Goal: Task Accomplishment & Management: Complete application form

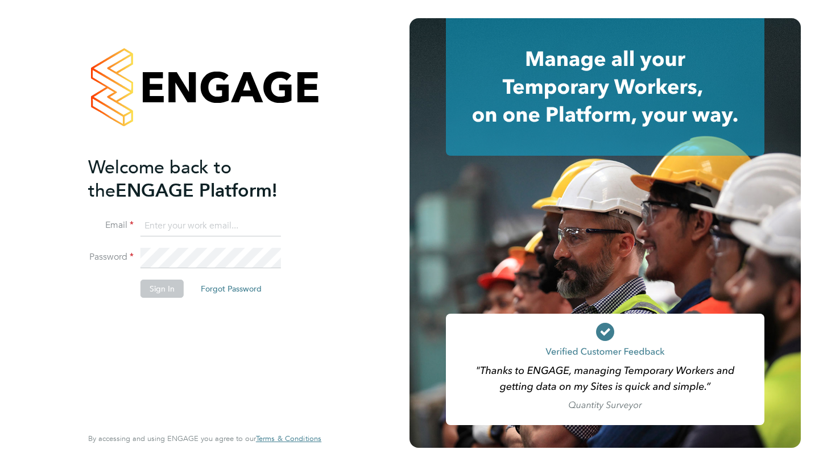
type input "[PERSON_NAME][EMAIL_ADDRESS][DOMAIN_NAME]"
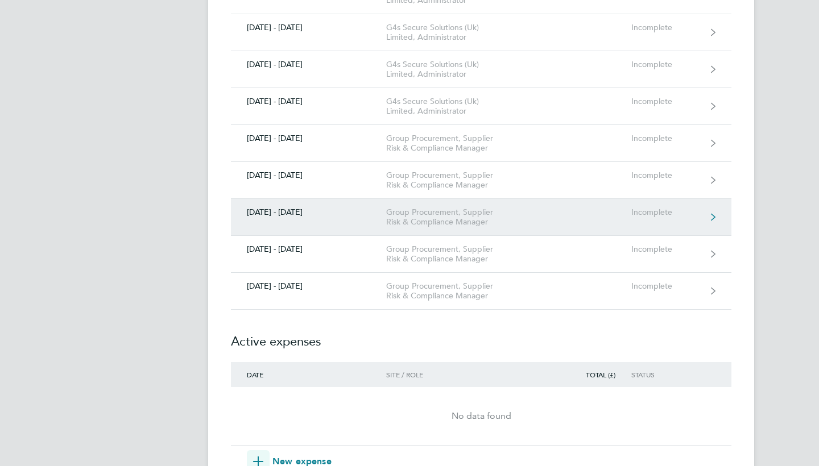
scroll to position [393, 0]
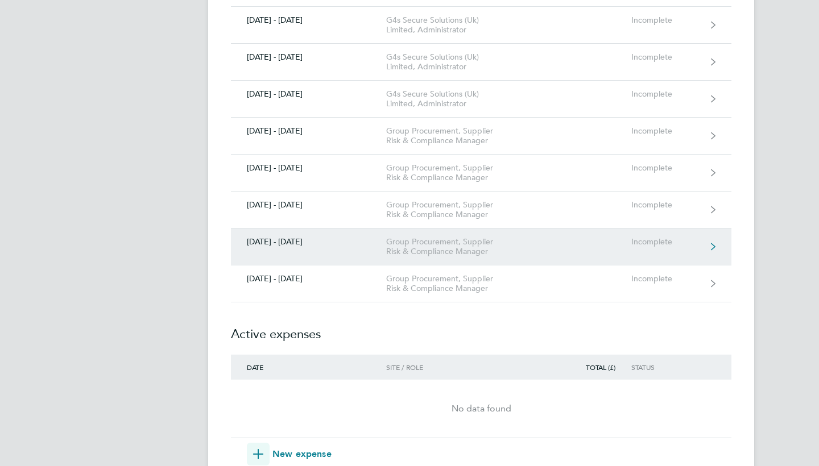
click at [286, 241] on div "[DATE] - [DATE]" at bounding box center [308, 242] width 155 height 10
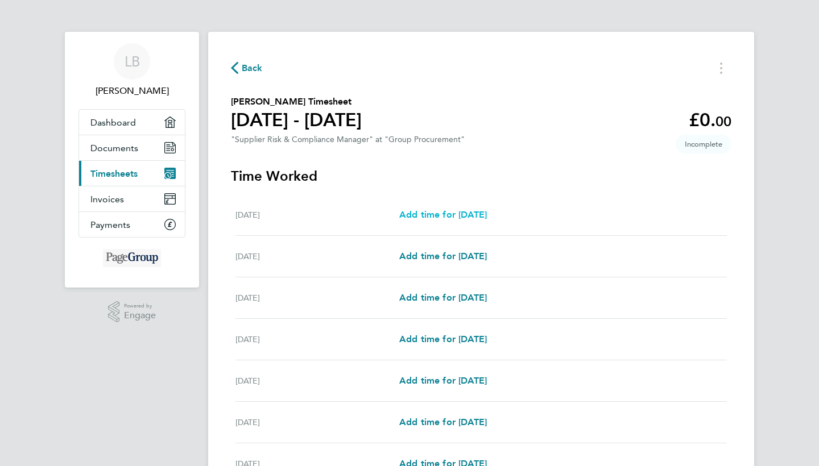
click at [438, 219] on span "Add time for [DATE]" at bounding box center [443, 214] width 88 height 11
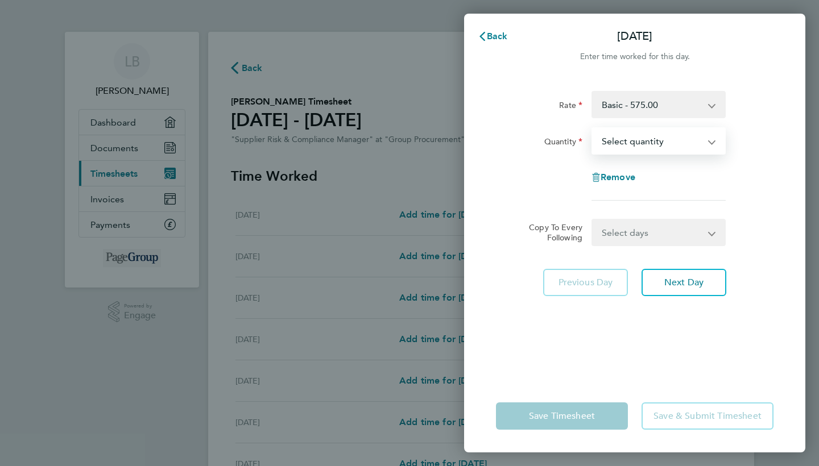
select select "1"
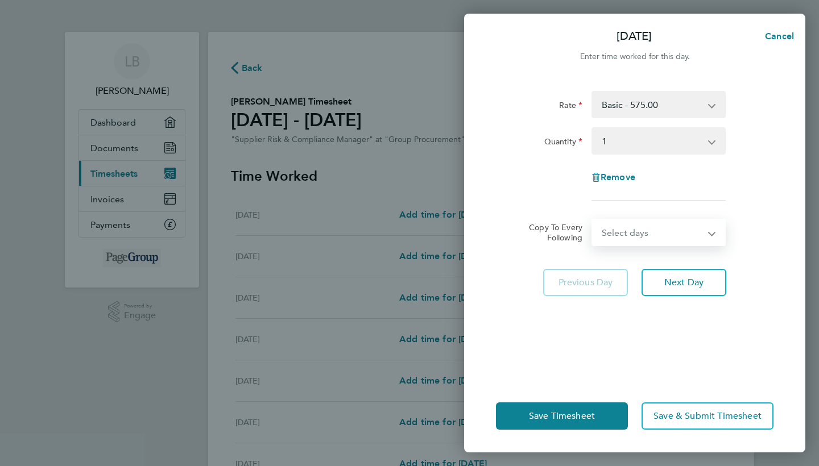
select select "WEEKDAY"
select select "[DATE]"
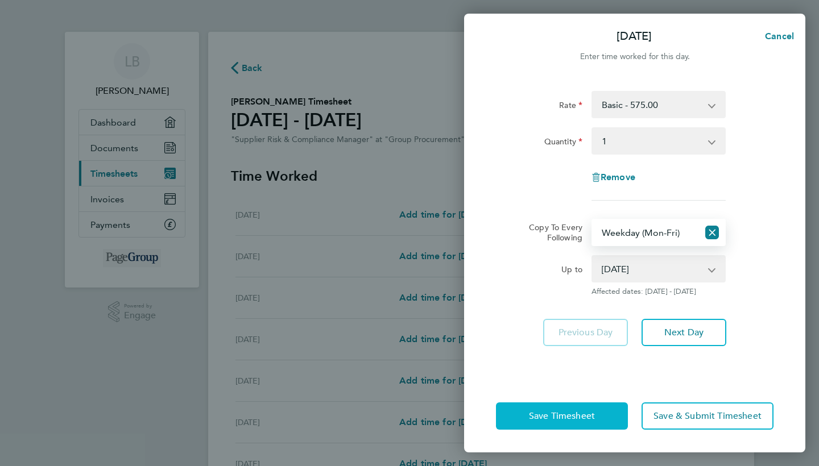
click at [596, 408] on button "Save Timesheet" at bounding box center [562, 415] width 132 height 27
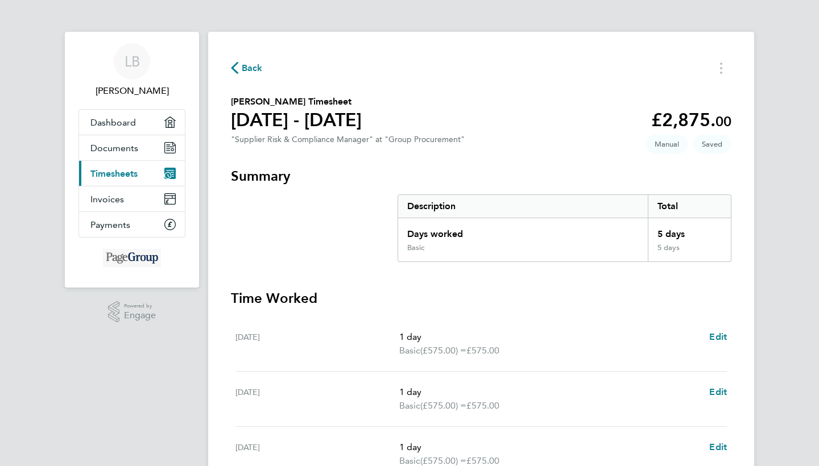
click at [255, 73] on span "Back" at bounding box center [252, 68] width 21 height 14
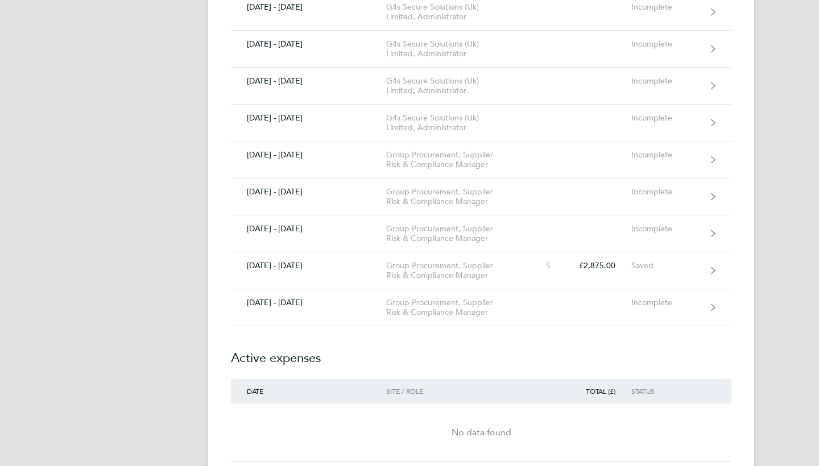
scroll to position [405, 0]
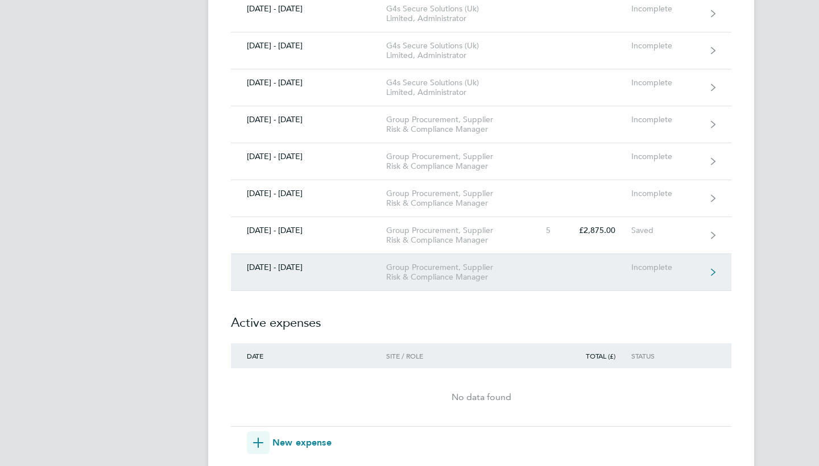
click at [294, 263] on div "[DATE] - [DATE]" at bounding box center [308, 268] width 155 height 10
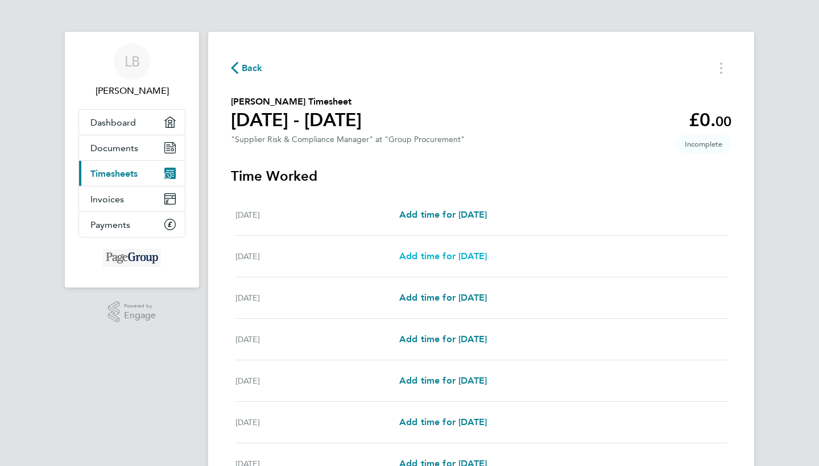
click at [402, 256] on span "Add time for [DATE]" at bounding box center [443, 256] width 88 height 11
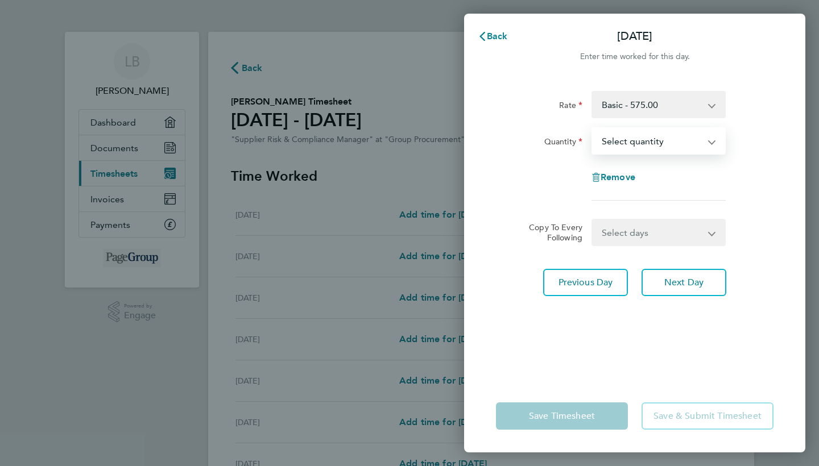
select select "1"
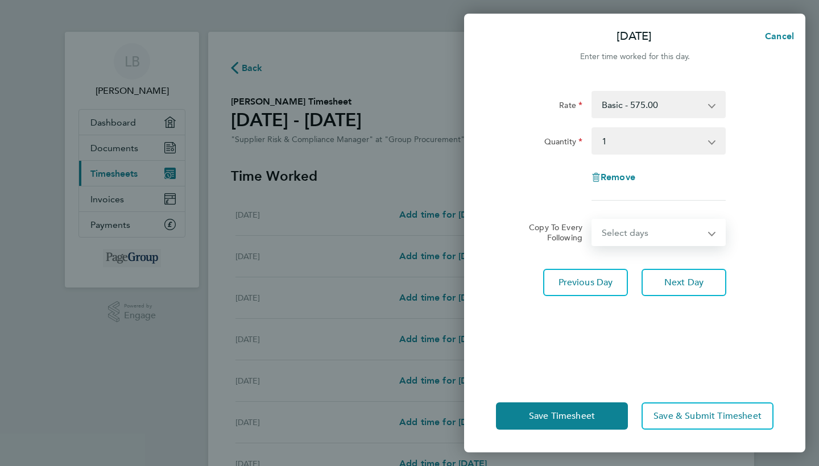
select select "WED"
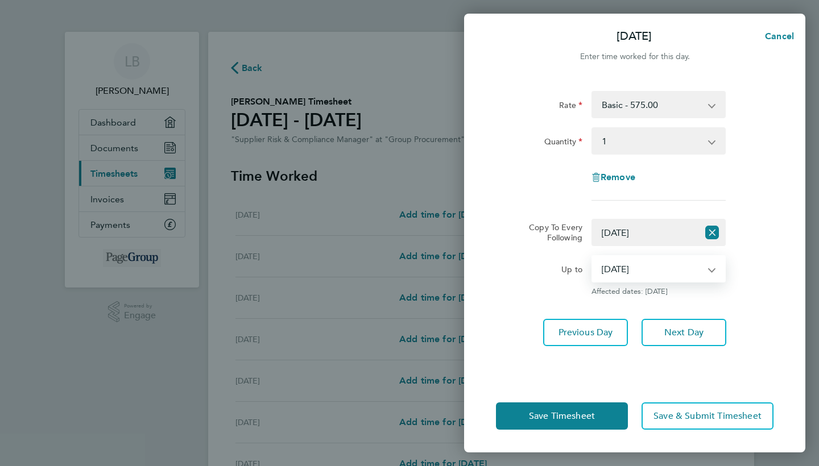
select select "[DATE]"
click at [600, 409] on button "Save Timesheet" at bounding box center [562, 415] width 132 height 27
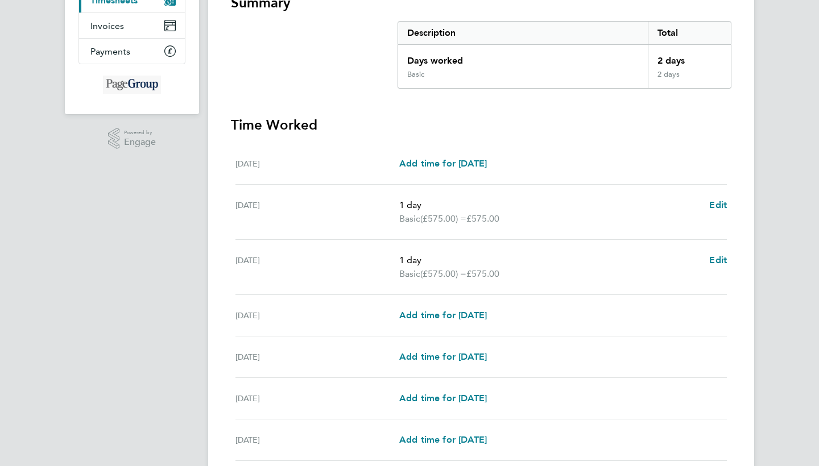
scroll to position [188, 0]
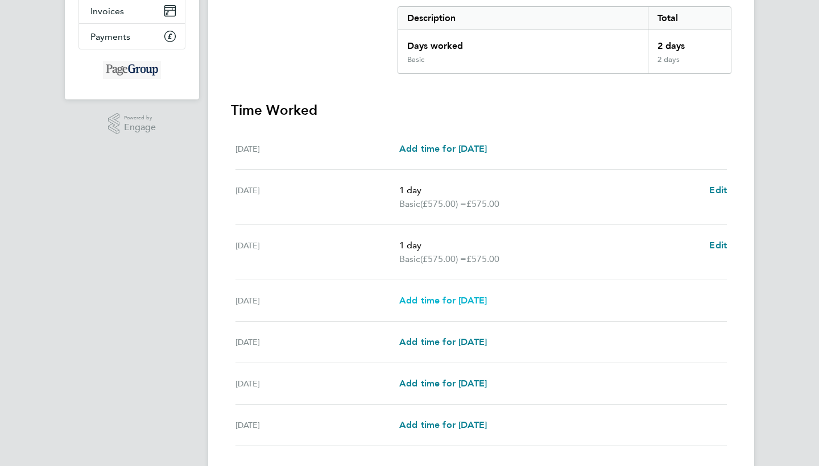
click at [487, 304] on span "Add time for [DATE]" at bounding box center [443, 300] width 88 height 11
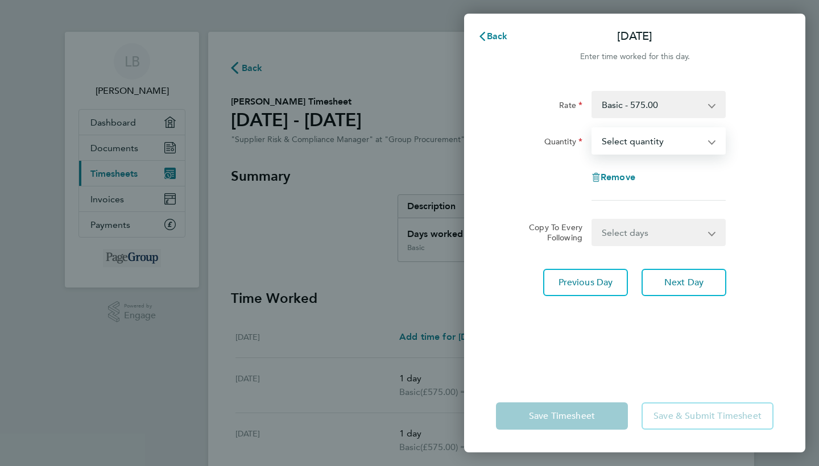
select select "1"
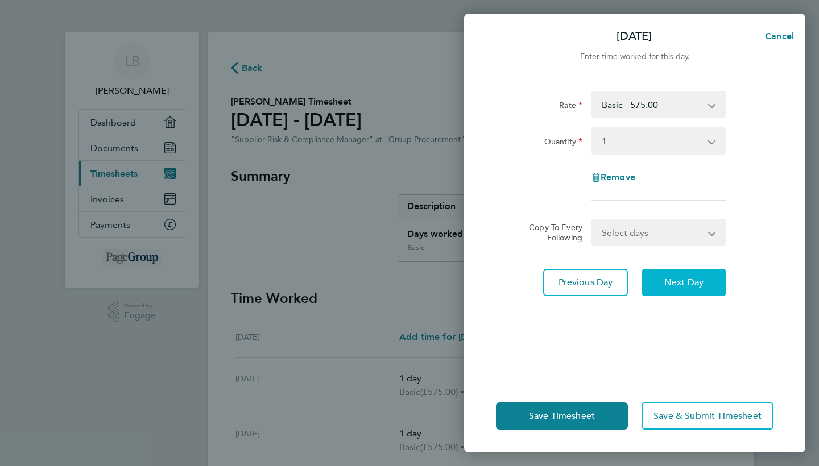
click at [670, 271] on button "Next Day" at bounding box center [683, 282] width 85 height 27
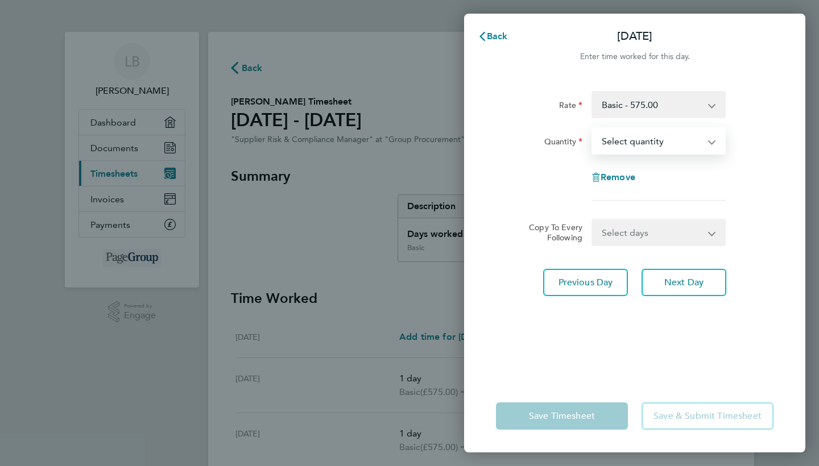
select select "1"
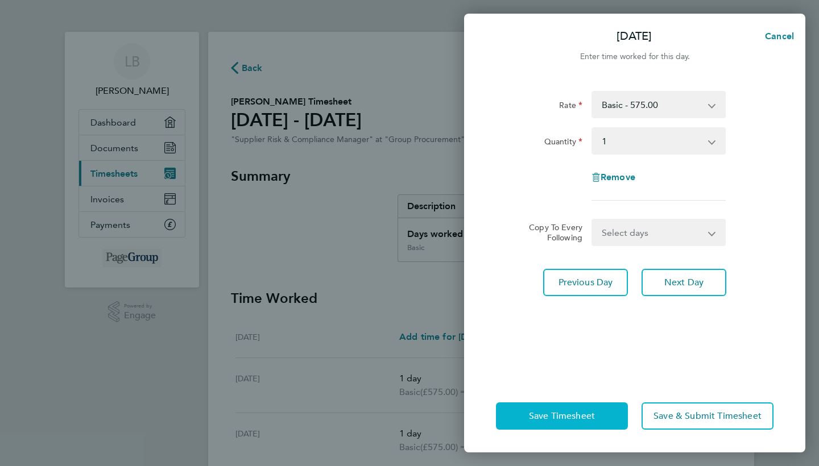
click at [570, 413] on span "Save Timesheet" at bounding box center [562, 415] width 66 height 11
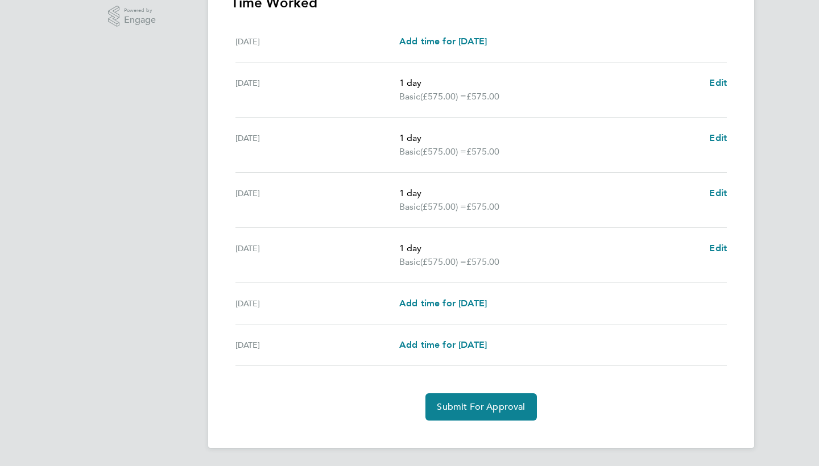
scroll to position [296, 0]
click at [474, 405] on span "Submit For Approval" at bounding box center [481, 406] width 88 height 11
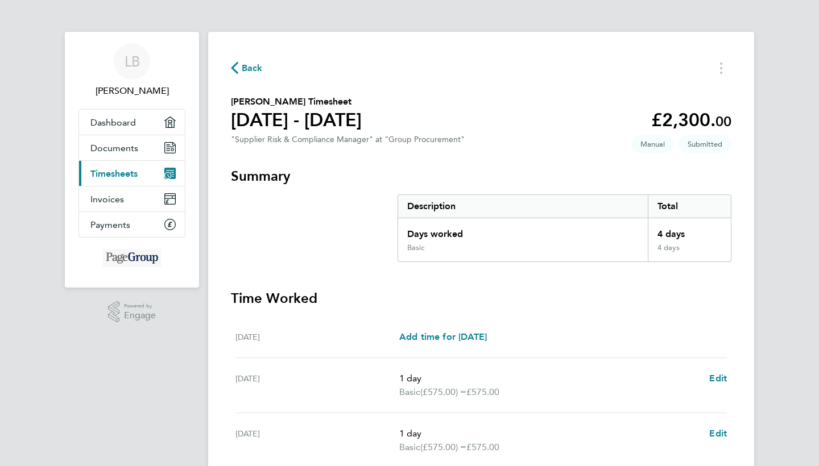
scroll to position [0, 0]
click at [236, 70] on icon "button" at bounding box center [234, 68] width 7 height 12
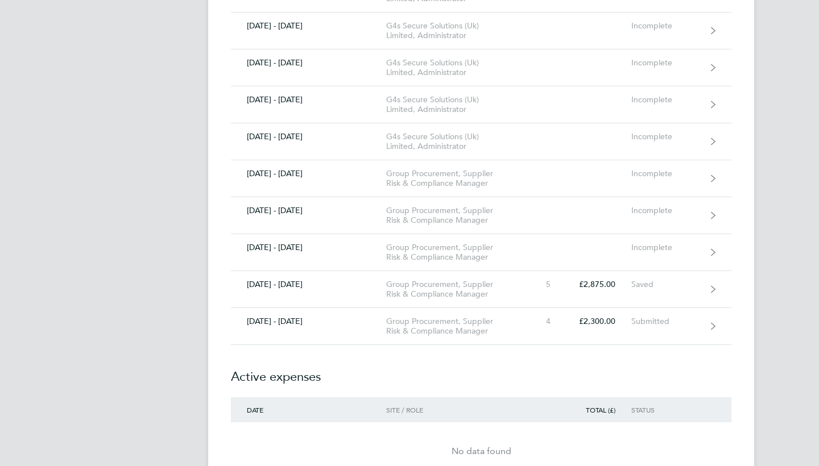
scroll to position [377, 0]
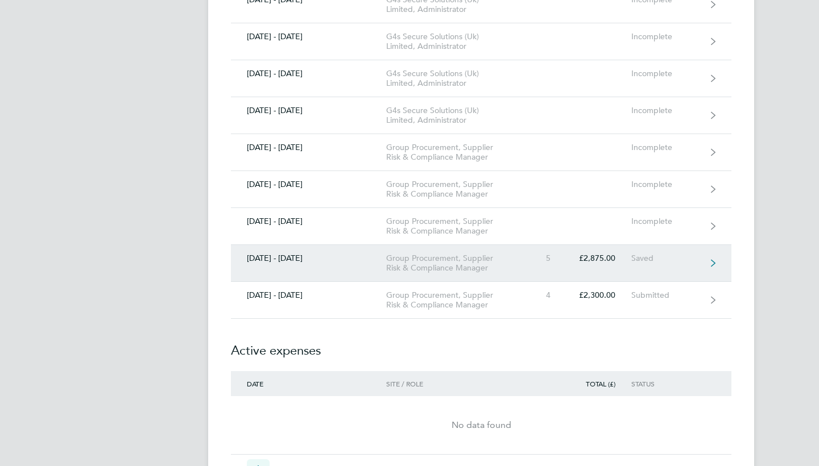
click at [398, 264] on div "Group Procurement, Supplier Risk & Compliance Manager" at bounding box center [451, 263] width 130 height 19
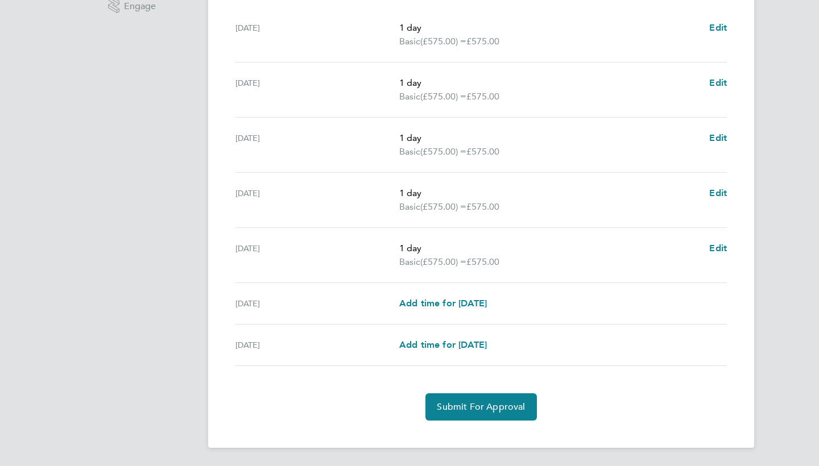
scroll to position [309, 0]
click at [465, 401] on span "Submit For Approval" at bounding box center [481, 406] width 88 height 11
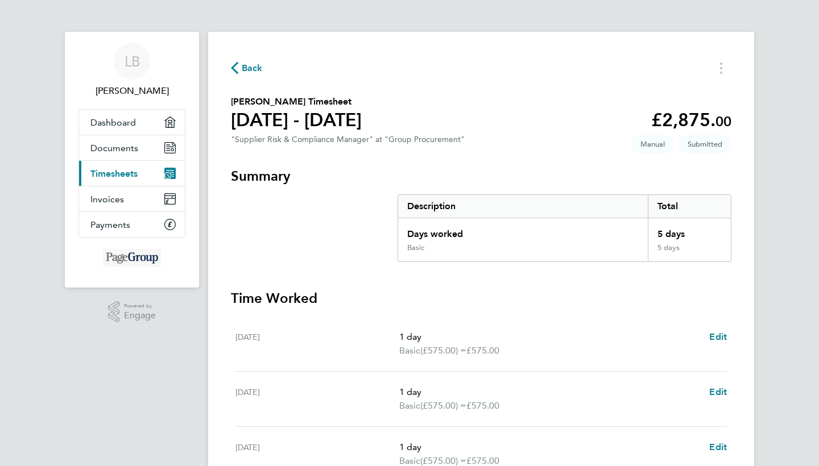
scroll to position [0, 0]
click at [254, 65] on span "Back" at bounding box center [252, 68] width 21 height 14
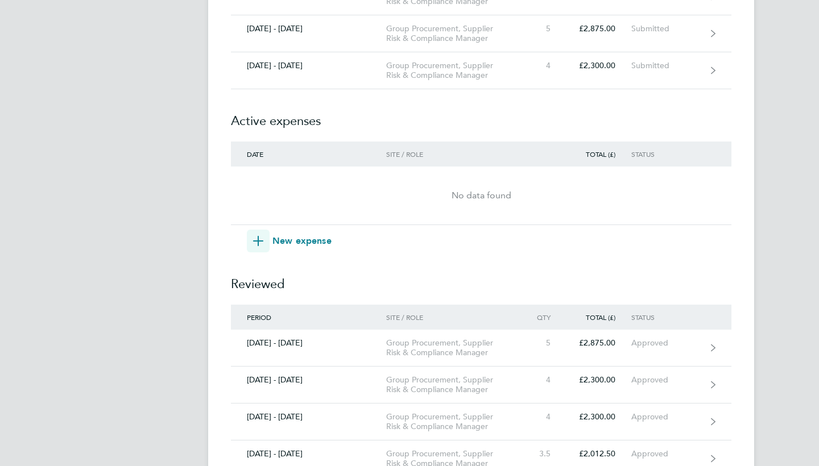
scroll to position [621, 0]
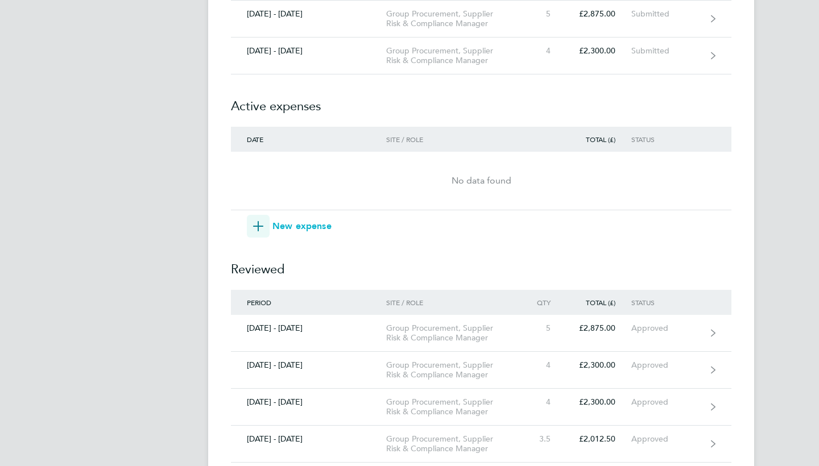
click at [299, 231] on span "New expense" at bounding box center [301, 226] width 59 height 14
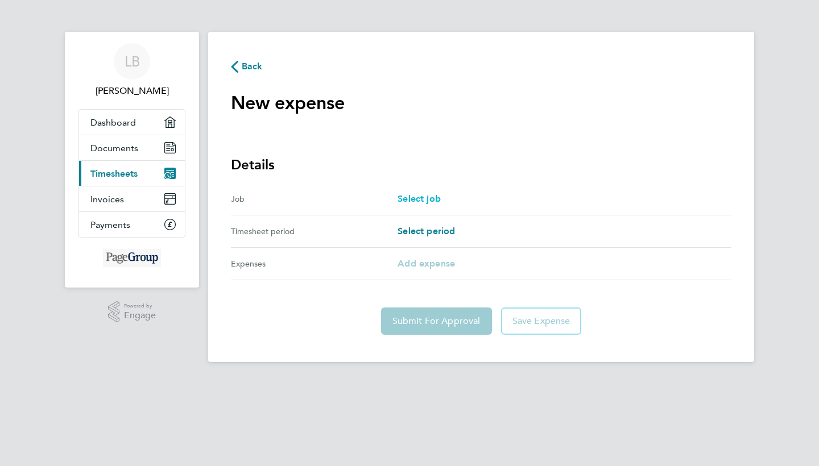
click at [417, 204] on span "Select job" at bounding box center [418, 198] width 43 height 11
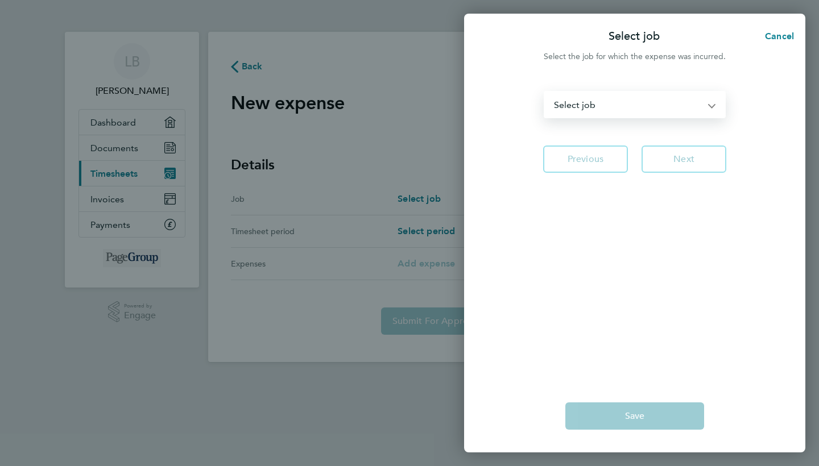
select select "128359"
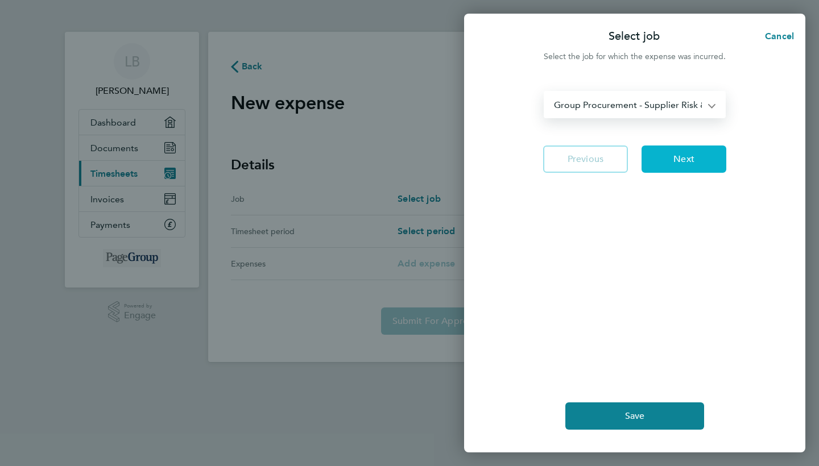
click at [691, 154] on span "Next" at bounding box center [683, 158] width 21 height 11
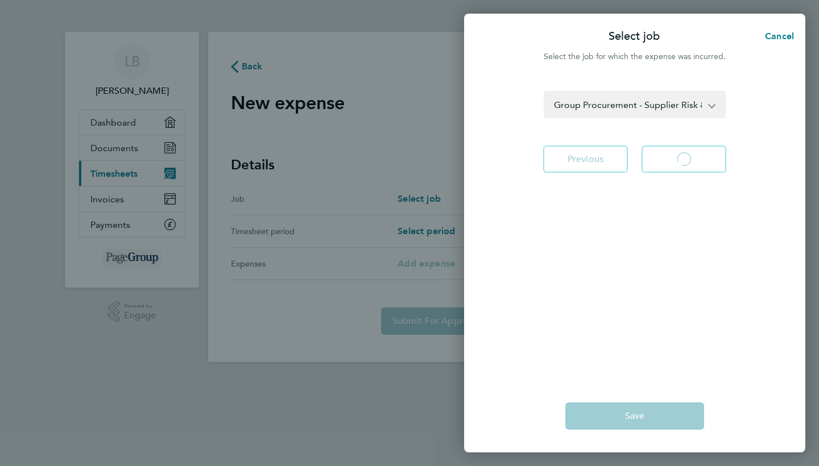
select select "97: null"
click at [712, 107] on app-icon-cross-button at bounding box center [718, 104] width 14 height 25
click at [775, 37] on span "Cancel" at bounding box center [777, 36] width 32 height 11
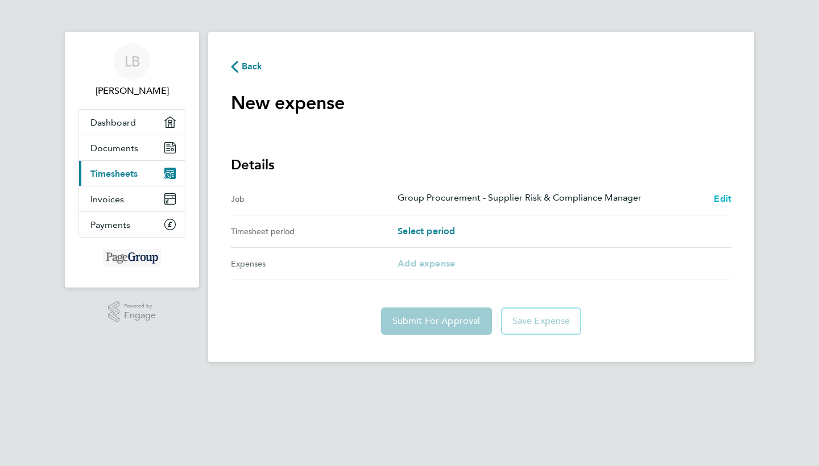
click at [719, 196] on span "Edit" at bounding box center [722, 198] width 18 height 11
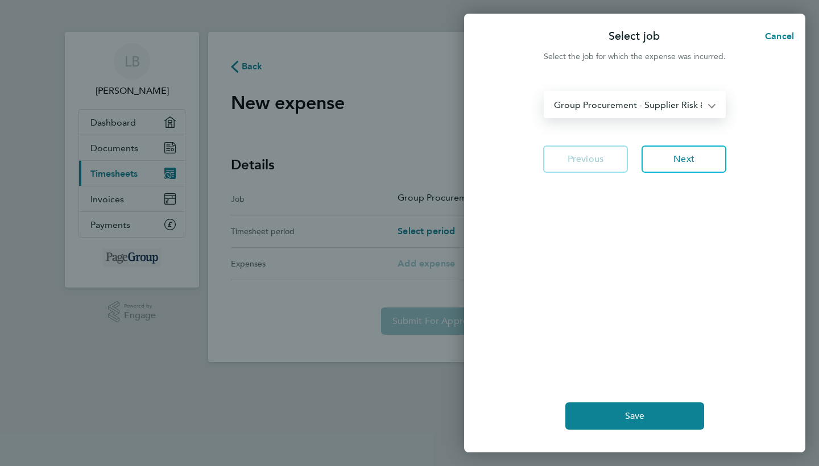
select select "273308"
click at [688, 170] on button "Next" at bounding box center [683, 159] width 85 height 27
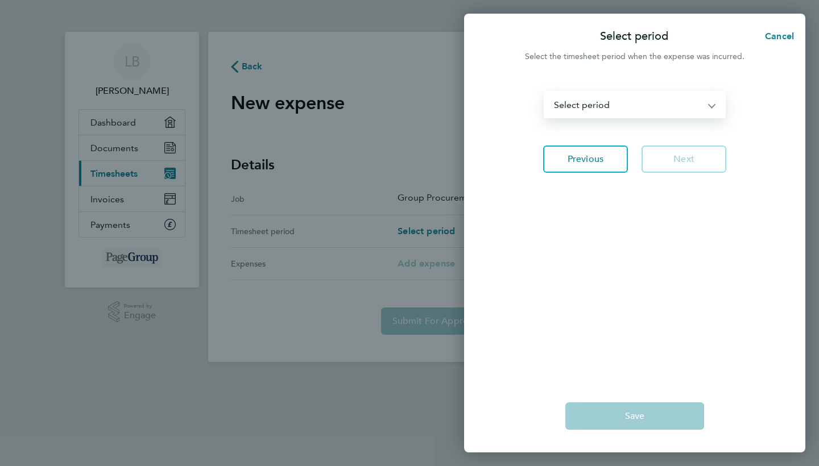
select select "28: Object"
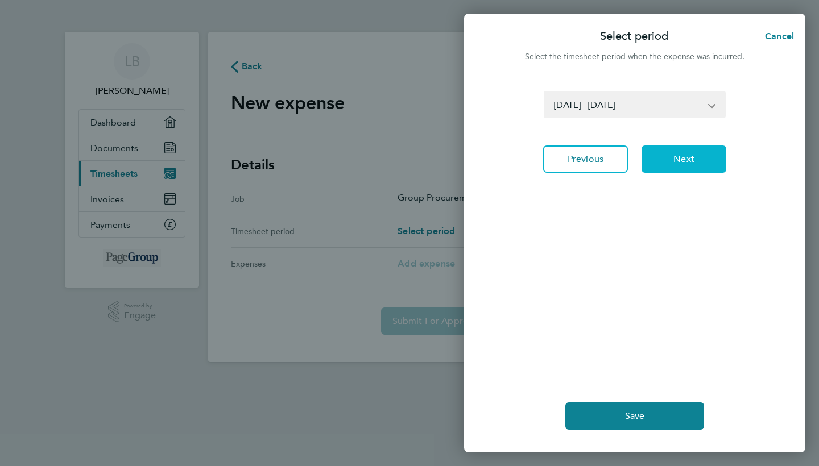
click at [676, 164] on span "Next" at bounding box center [683, 158] width 21 height 11
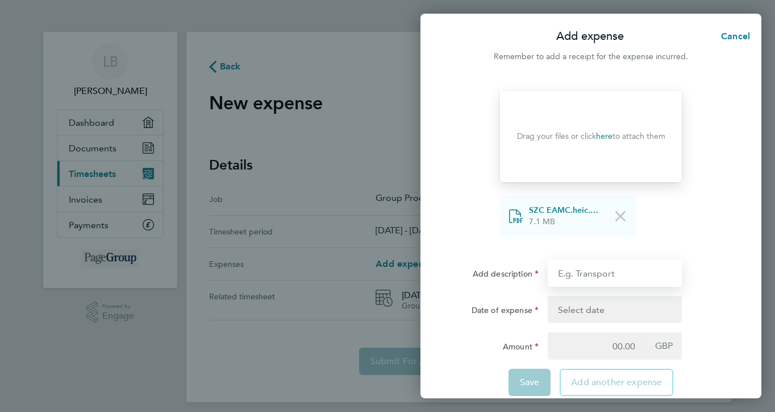
click at [567, 268] on input "Add description" at bounding box center [615, 272] width 134 height 27
type input "316.5 miles to EAMC SZC Tender"
click at [582, 304] on button "button" at bounding box center [615, 309] width 134 height 27
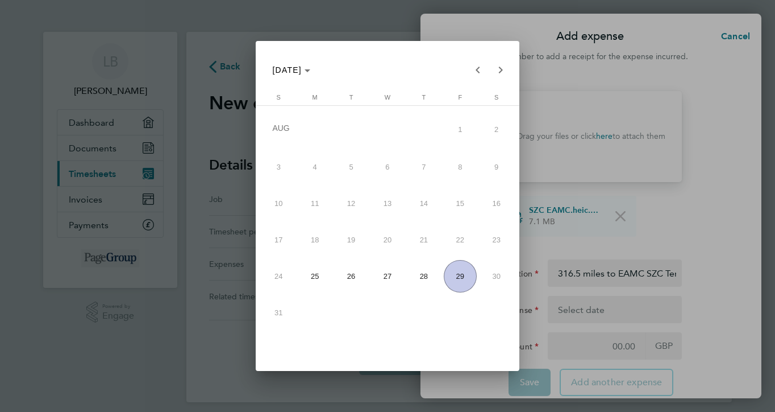
click at [471, 271] on span "29" at bounding box center [460, 276] width 33 height 33
type input "[DATE]"
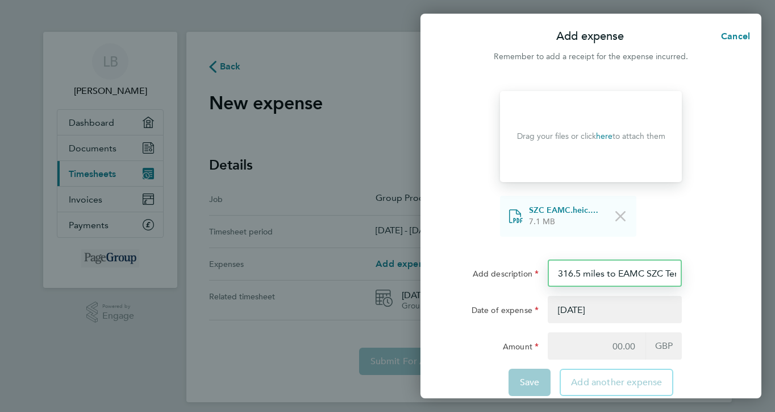
click at [647, 272] on input "316.5 miles to EAMC SZC Tender" at bounding box center [615, 272] width 134 height 27
type input "316.5 miles to EAMC SZC Tender @£0.45 per mile"
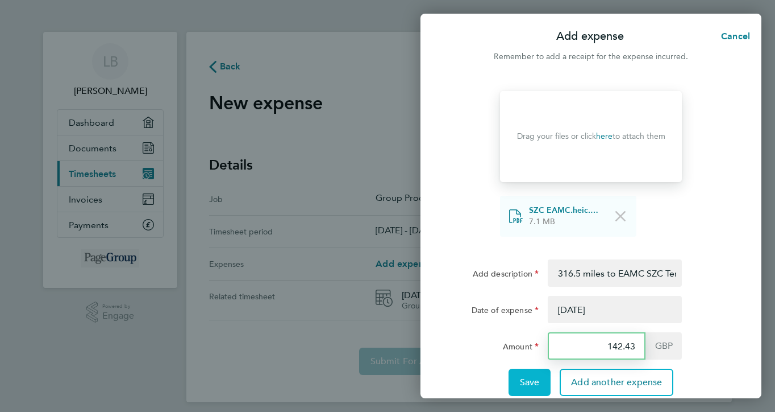
type input "142.43"
click at [537, 378] on span "Save" at bounding box center [530, 381] width 20 height 11
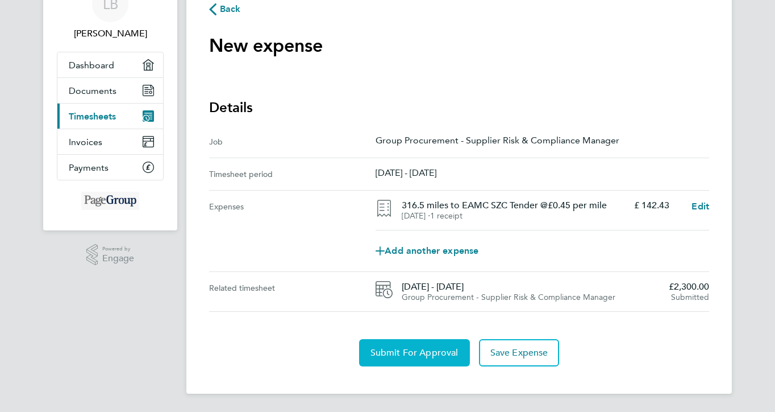
scroll to position [58, 0]
click at [446, 355] on span "Submit For Approval" at bounding box center [415, 352] width 88 height 11
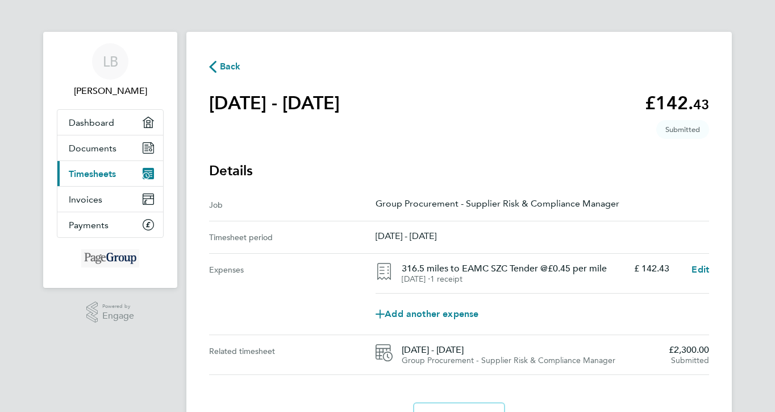
click at [219, 62] on span "Back" at bounding box center [225, 65] width 32 height 11
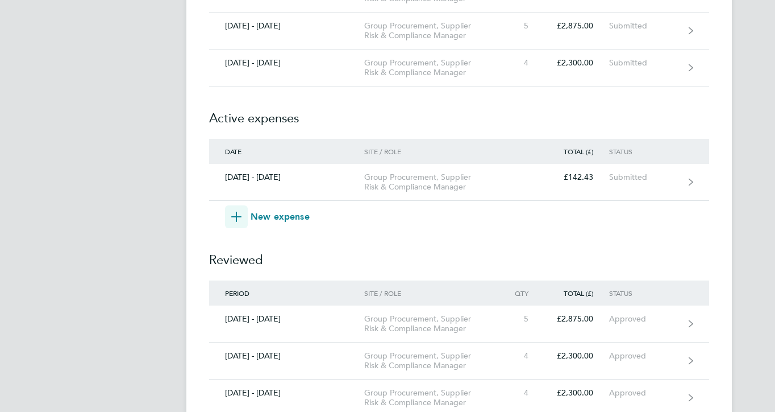
scroll to position [602, 0]
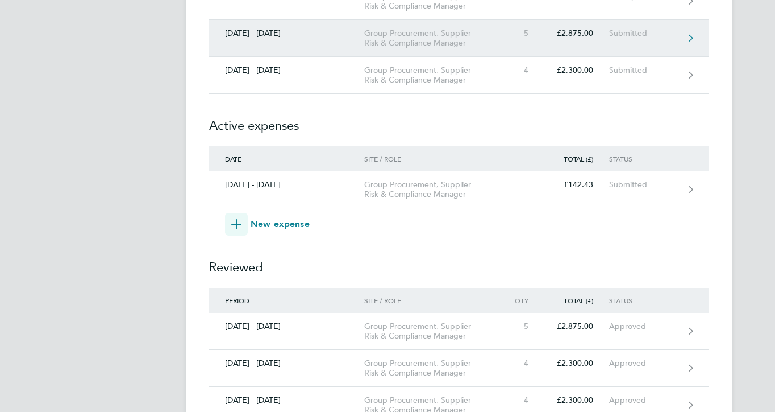
click at [260, 40] on link "[DATE] - [DATE] Group Procurement, Supplier Risk & Compliance Manager 5 £2,875.…" at bounding box center [459, 38] width 500 height 37
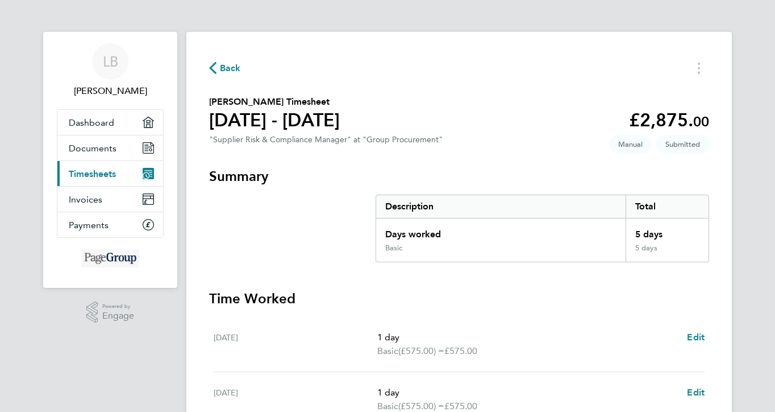
click at [230, 74] on span "Back" at bounding box center [230, 68] width 21 height 14
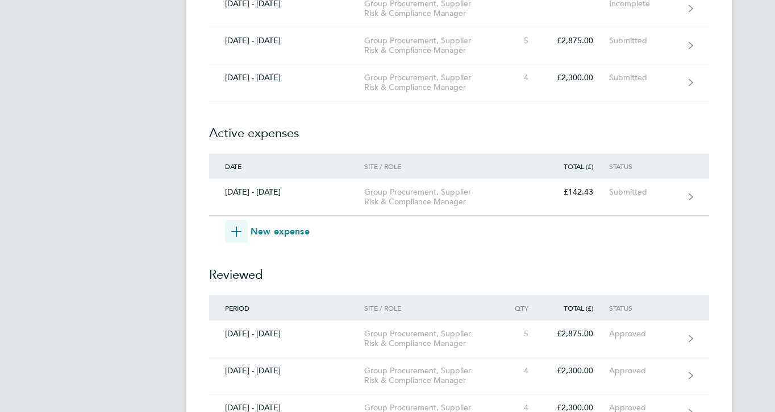
scroll to position [596, 0]
click at [287, 228] on span "New expense" at bounding box center [280, 230] width 59 height 14
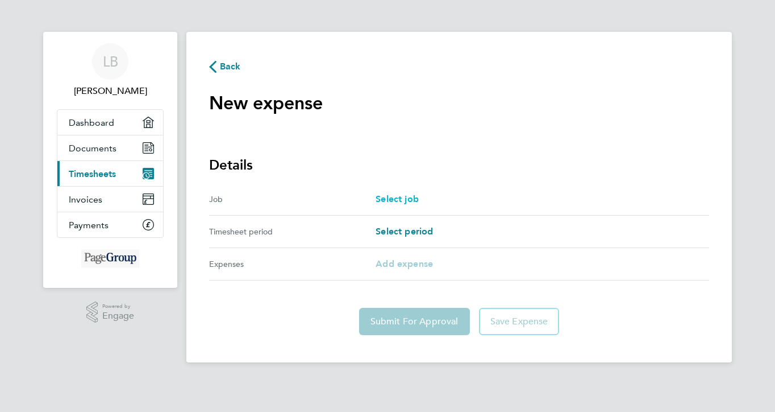
click at [386, 197] on span "Select job" at bounding box center [397, 198] width 43 height 11
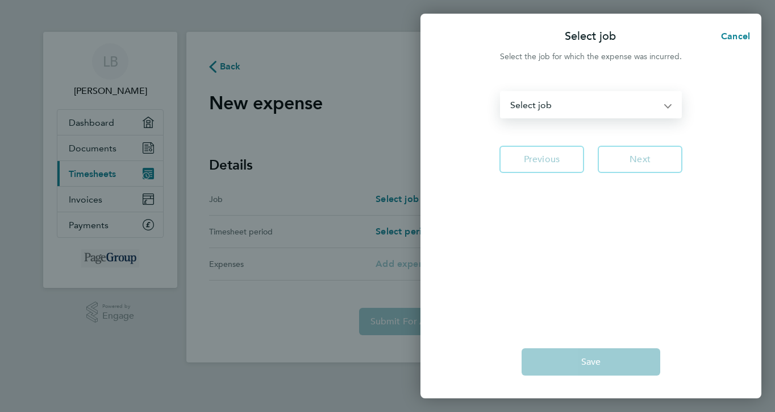
select select "273308"
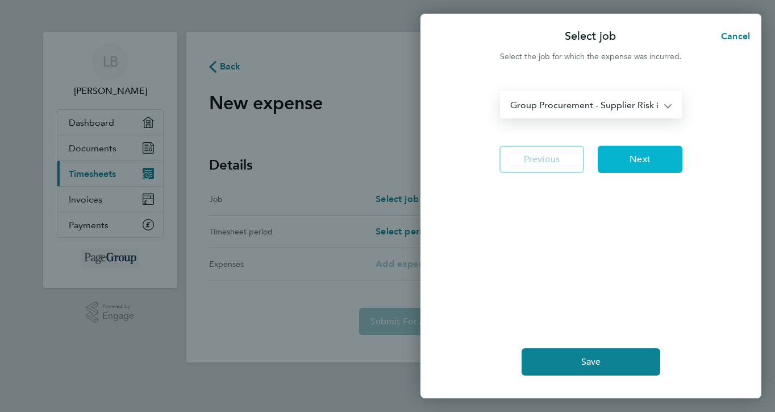
click at [633, 153] on button "Next" at bounding box center [640, 159] width 85 height 27
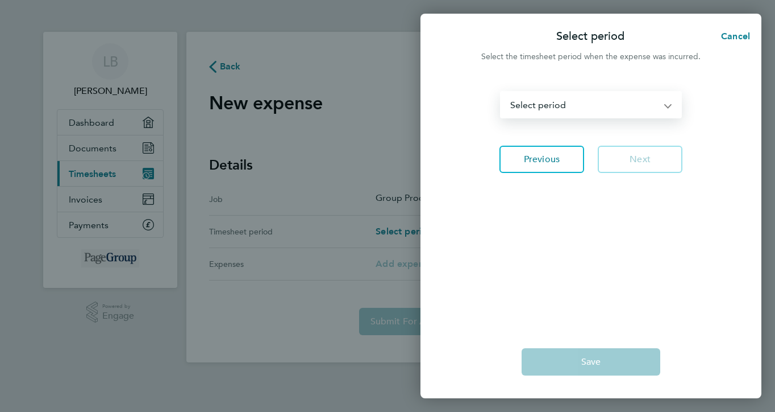
select select "27: Object"
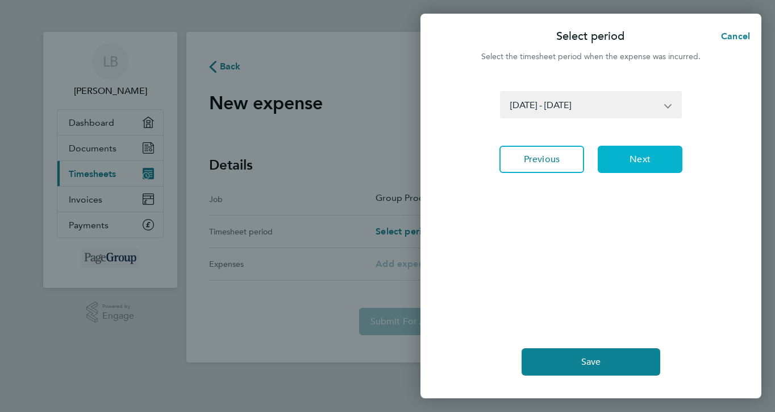
click at [634, 157] on span "Next" at bounding box center [640, 158] width 21 height 11
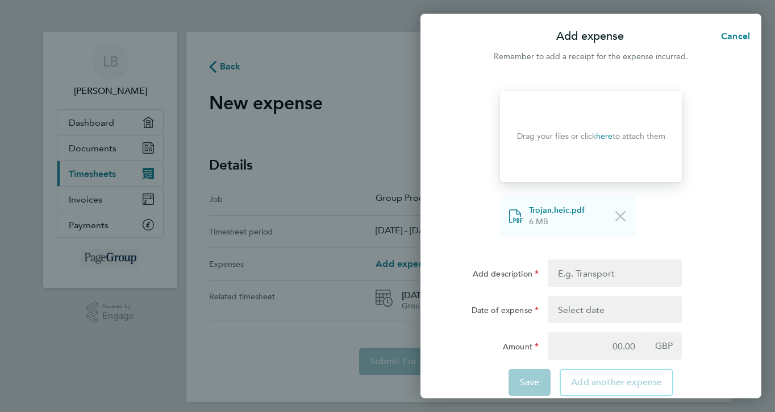
click at [569, 303] on button "button" at bounding box center [615, 309] width 134 height 27
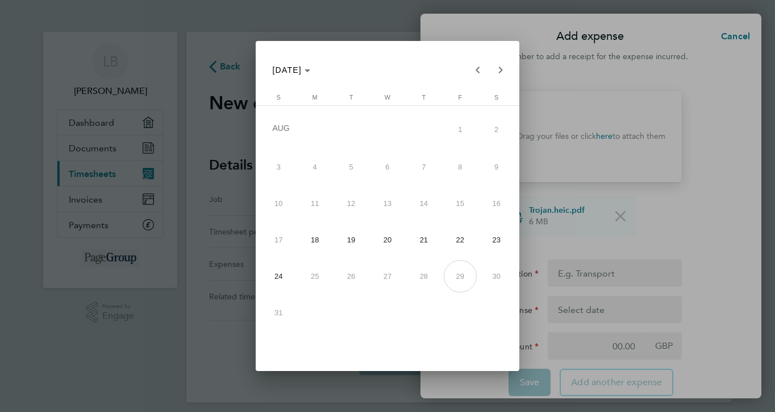
click at [418, 235] on span "21" at bounding box center [424, 239] width 33 height 33
type input "[DATE]"
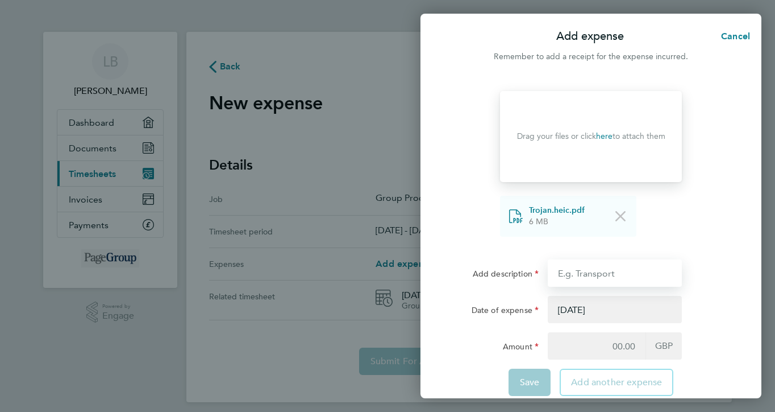
click at [556, 276] on input "Add description" at bounding box center [615, 272] width 134 height 27
click at [556, 271] on input "Trojan worker pay file audit" at bounding box center [615, 272] width 134 height 27
type input "222 miles Trojan worker pay file audit @£0.45"
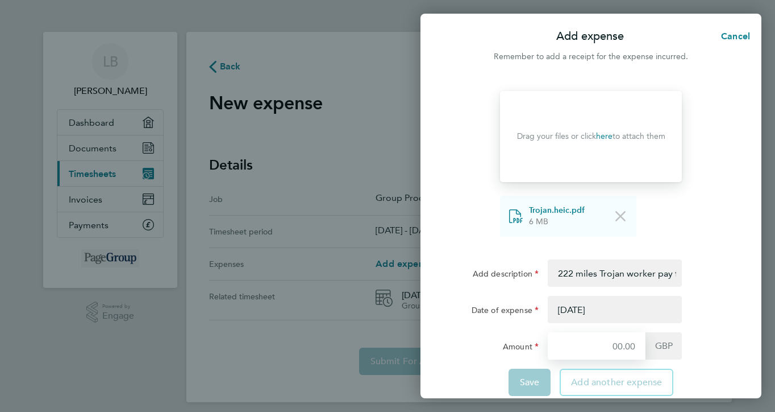
click at [627, 345] on input "Amount" at bounding box center [597, 345] width 98 height 27
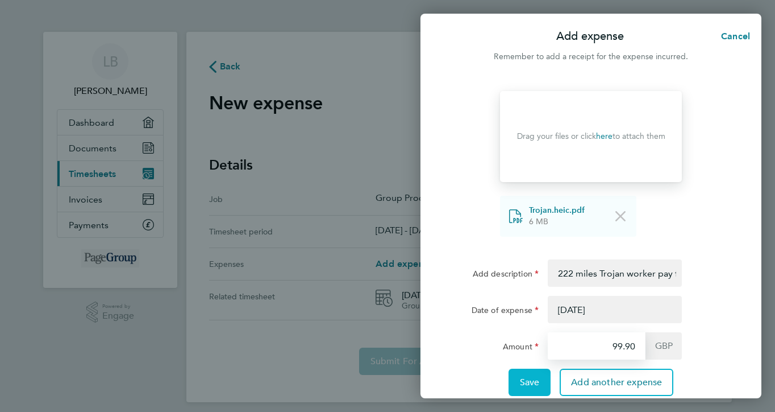
type input "99.90"
click at [538, 377] on span "Save" at bounding box center [530, 381] width 20 height 11
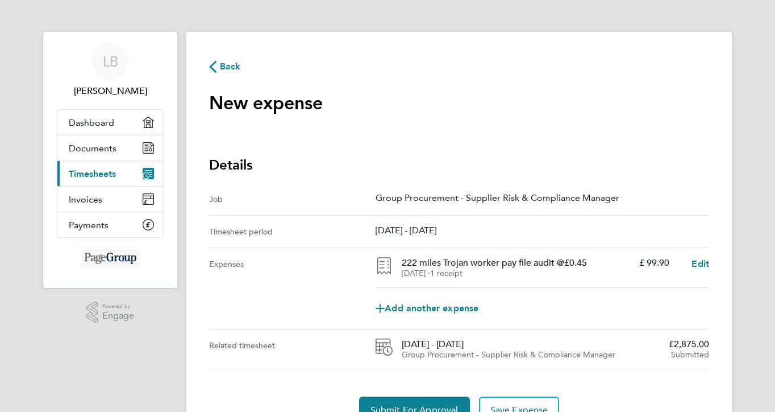
scroll to position [19, 0]
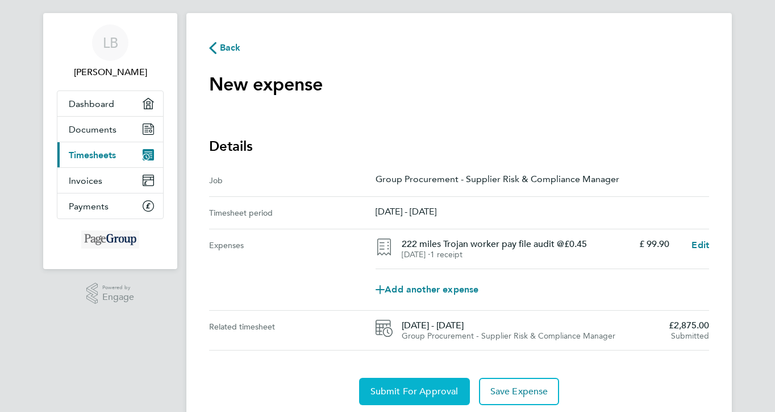
click at [448, 382] on button "Submit For Approval" at bounding box center [414, 390] width 111 height 27
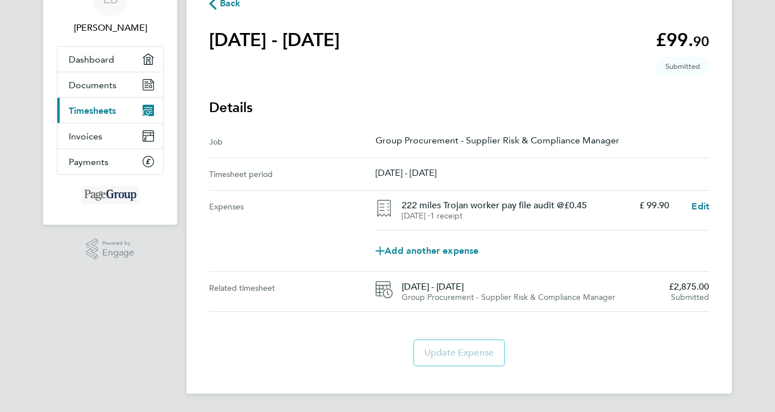
scroll to position [64, 0]
click at [433, 148] on div "Group Procurement - Supplier Risk & Compliance Manager" at bounding box center [543, 142] width 334 height 14
click at [231, 8] on span "Back" at bounding box center [230, 4] width 21 height 14
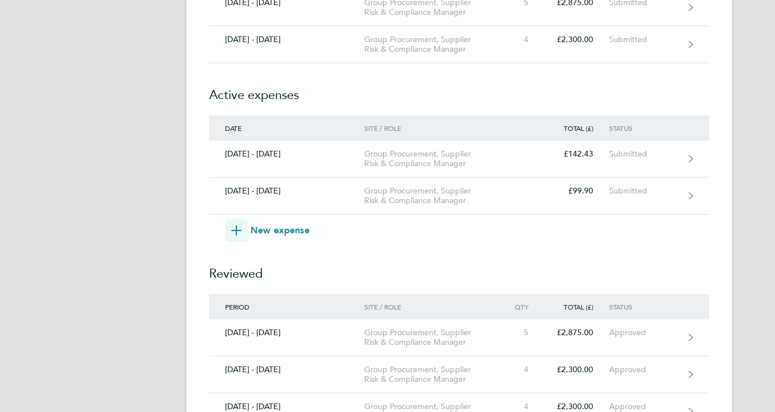
scroll to position [639, 0]
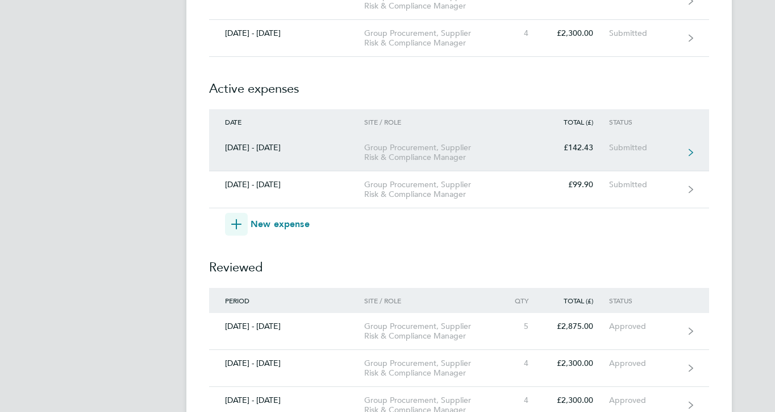
click at [482, 159] on div "Group Procurement, Supplier Risk & Compliance Manager" at bounding box center [429, 152] width 130 height 19
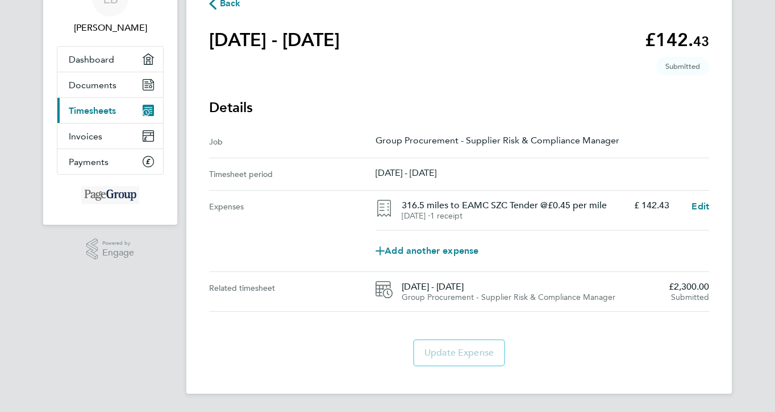
scroll to position [64, 0]
click at [454, 254] on span "Add another expense" at bounding box center [427, 250] width 103 height 9
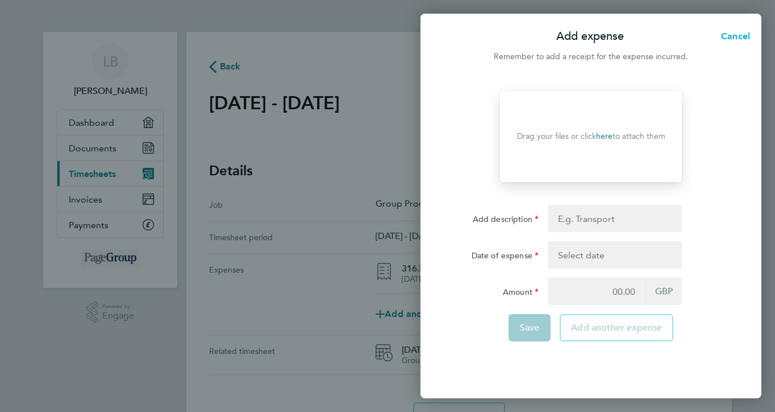
click at [726, 36] on span "Cancel" at bounding box center [734, 36] width 32 height 11
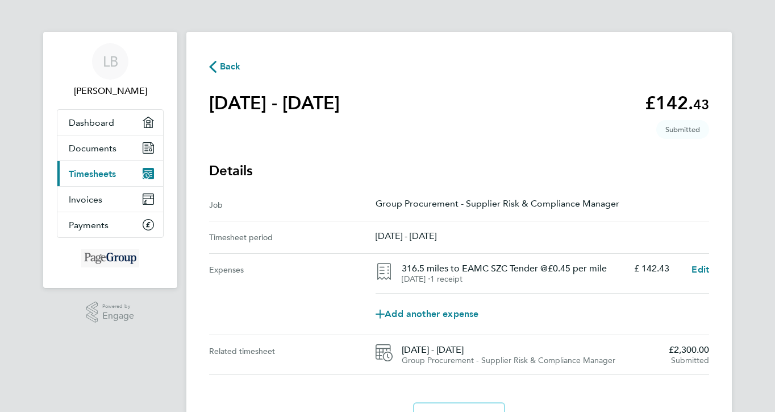
click at [229, 72] on span "Back" at bounding box center [230, 67] width 21 height 14
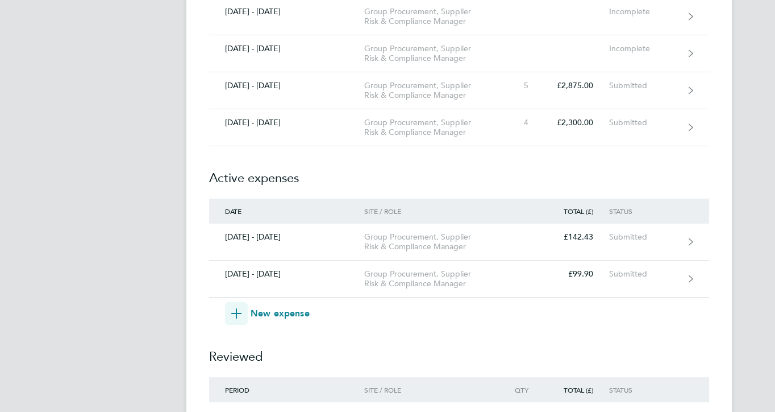
scroll to position [563, 0]
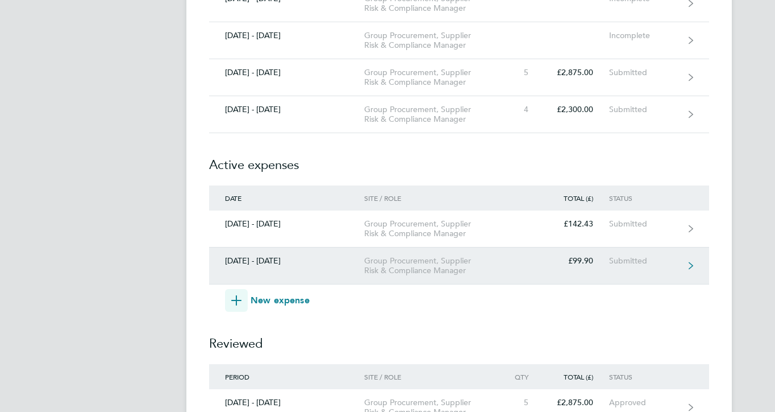
click at [288, 261] on div "[DATE] - [DATE]" at bounding box center [286, 261] width 155 height 10
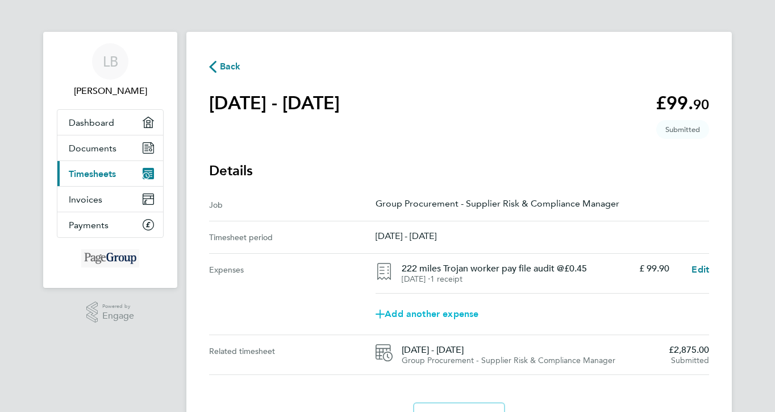
click at [411, 310] on span "Add another expense" at bounding box center [427, 313] width 103 height 9
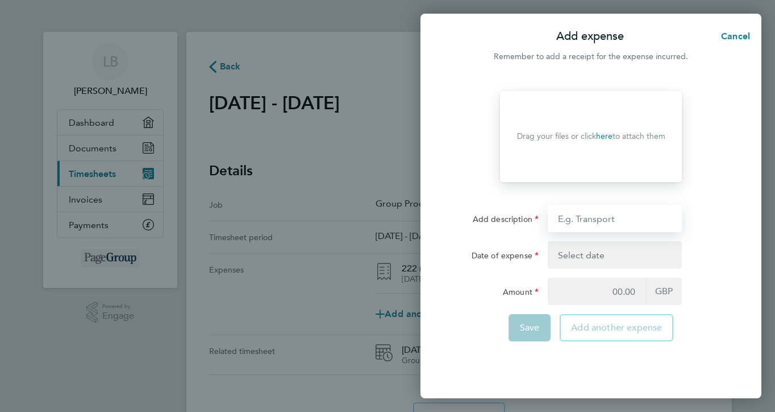
click at [564, 220] on input "Add description" at bounding box center [615, 218] width 134 height 27
type input "Dartford crossing charge"
click at [585, 246] on button "button" at bounding box center [615, 254] width 134 height 27
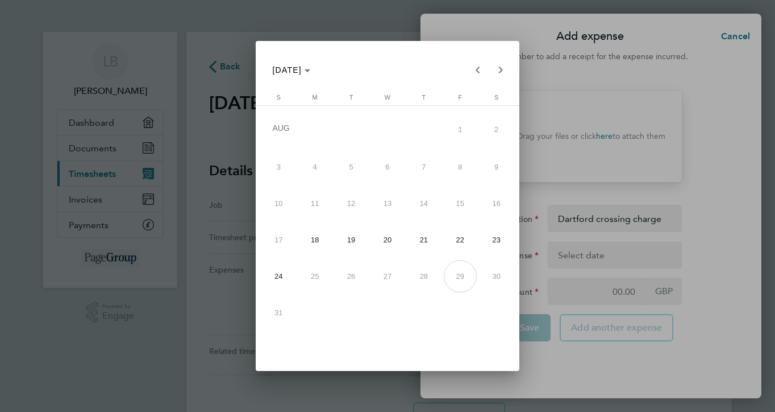
click at [422, 229] on span "21" at bounding box center [424, 239] width 33 height 33
type input "[DATE]"
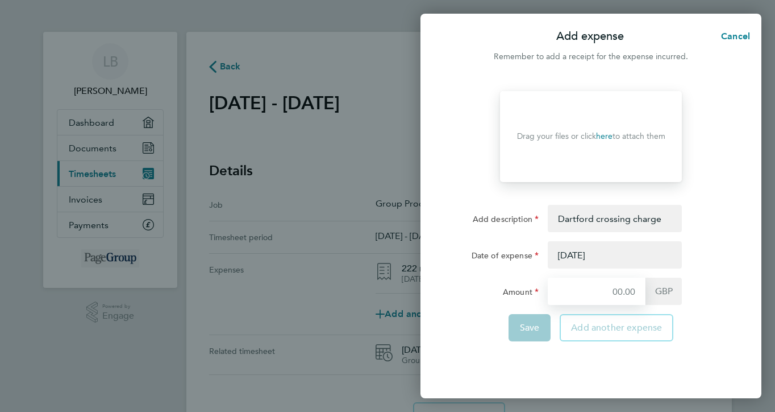
click at [614, 296] on input "Amount" at bounding box center [597, 290] width 98 height 27
type input "5"
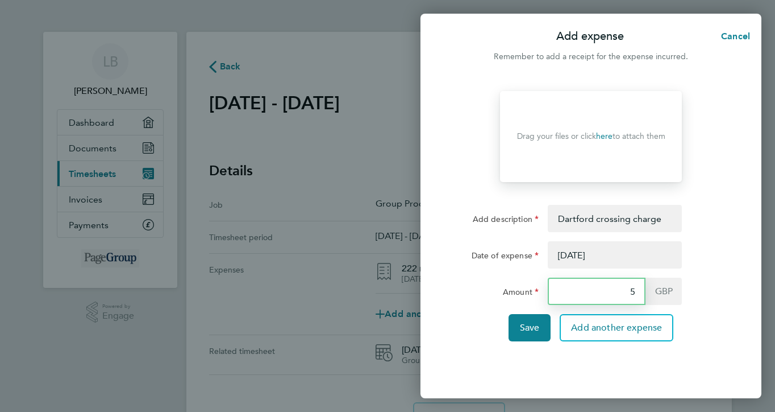
click at [530, 327] on button "Save" at bounding box center [530, 327] width 43 height 27
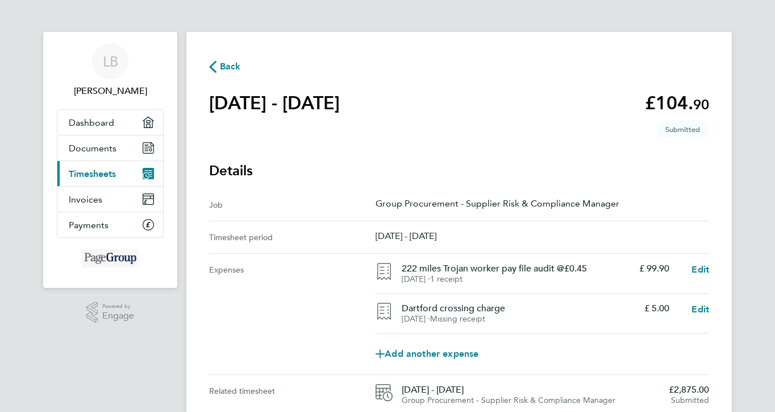
click at [435, 293] on div "Dartford crossing charge [DATE] ⋅ Missing receipt £ 5.00 Edit" at bounding box center [543, 274] width 334 height 40
click at [695, 308] on span "Edit" at bounding box center [701, 309] width 18 height 11
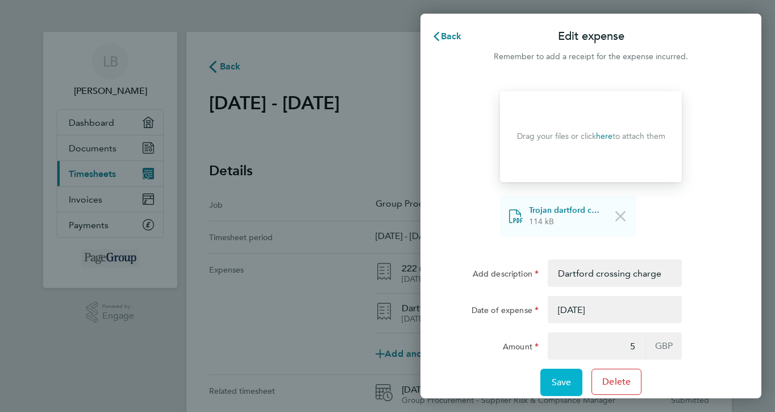
click at [561, 381] on span "Save" at bounding box center [562, 381] width 20 height 11
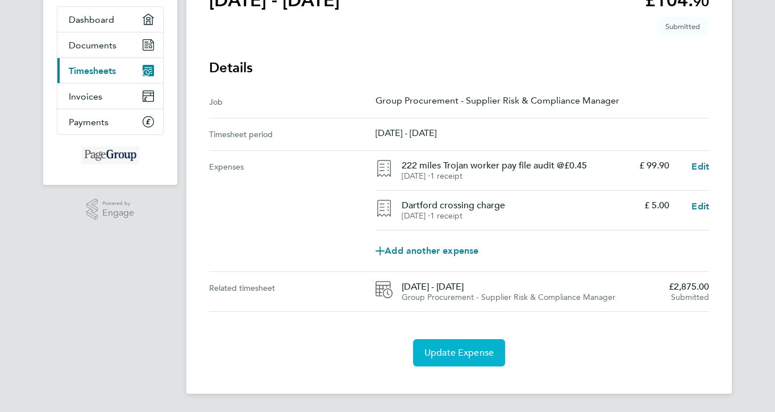
scroll to position [104, 0]
click at [472, 348] on span "Update Expense" at bounding box center [459, 352] width 69 height 11
